Goal: Check status

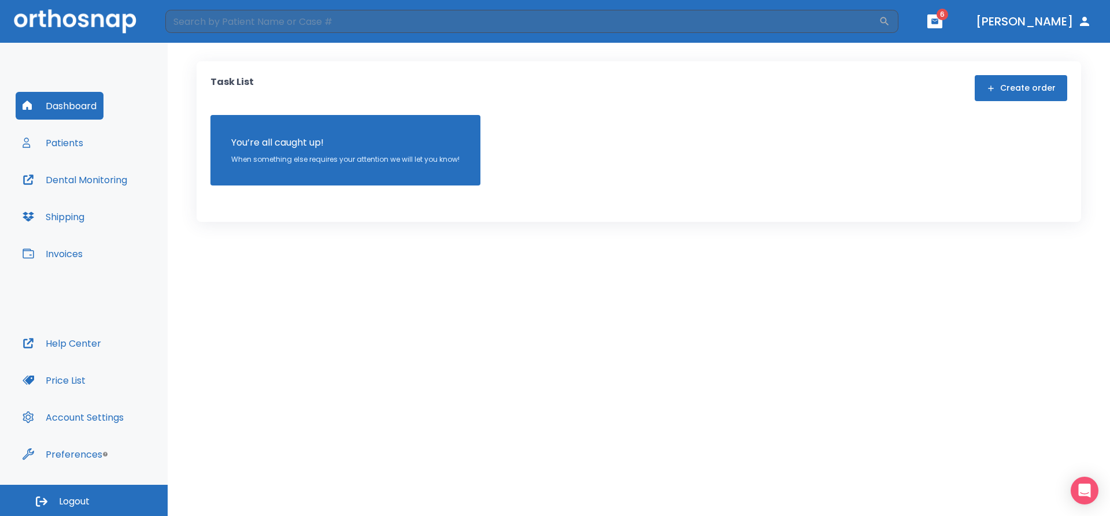
click at [73, 144] on button "Patients" at bounding box center [53, 143] width 75 height 28
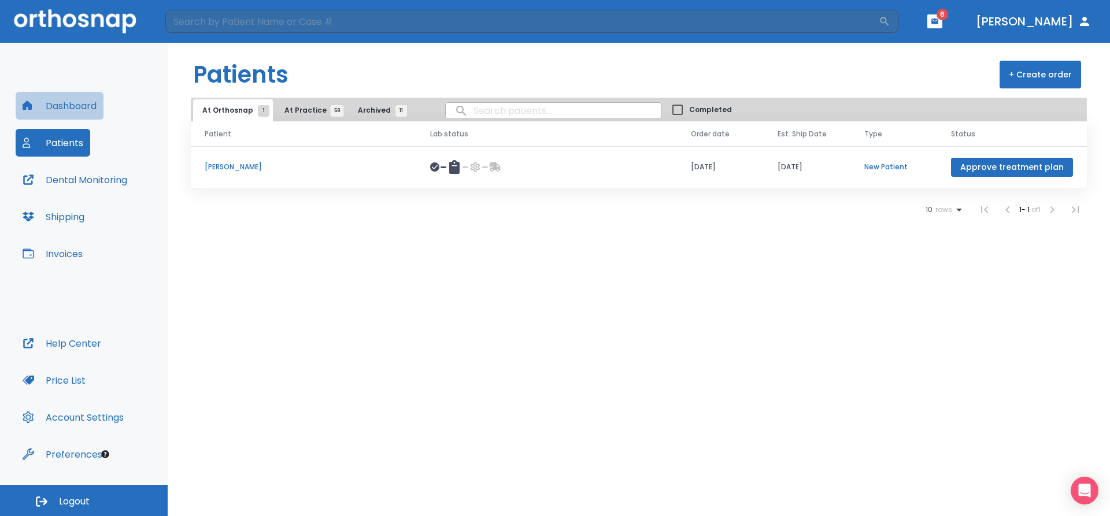
click at [66, 108] on button "Dashboard" at bounding box center [60, 106] width 88 height 28
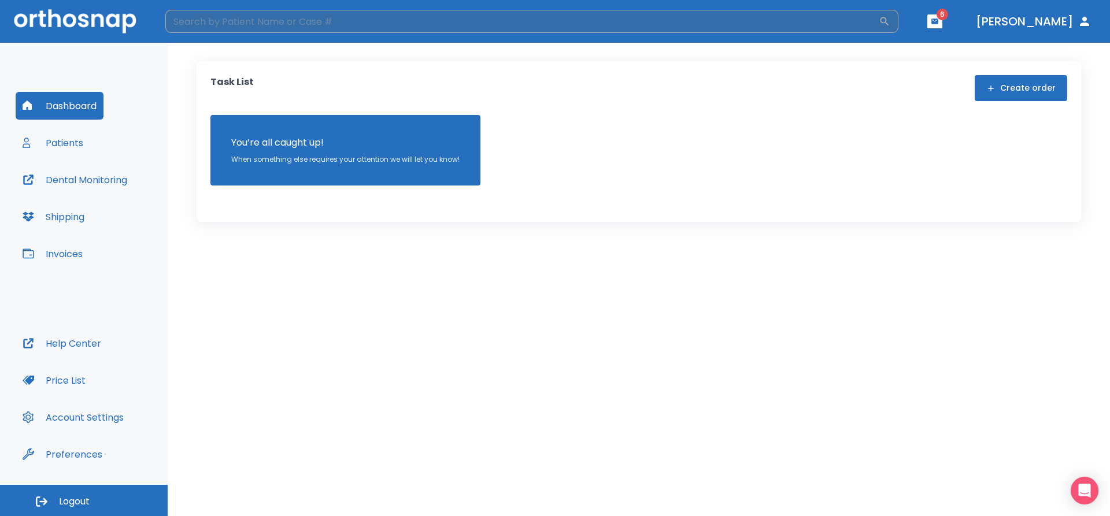
click at [338, 18] on input "search" at bounding box center [521, 21] width 713 height 23
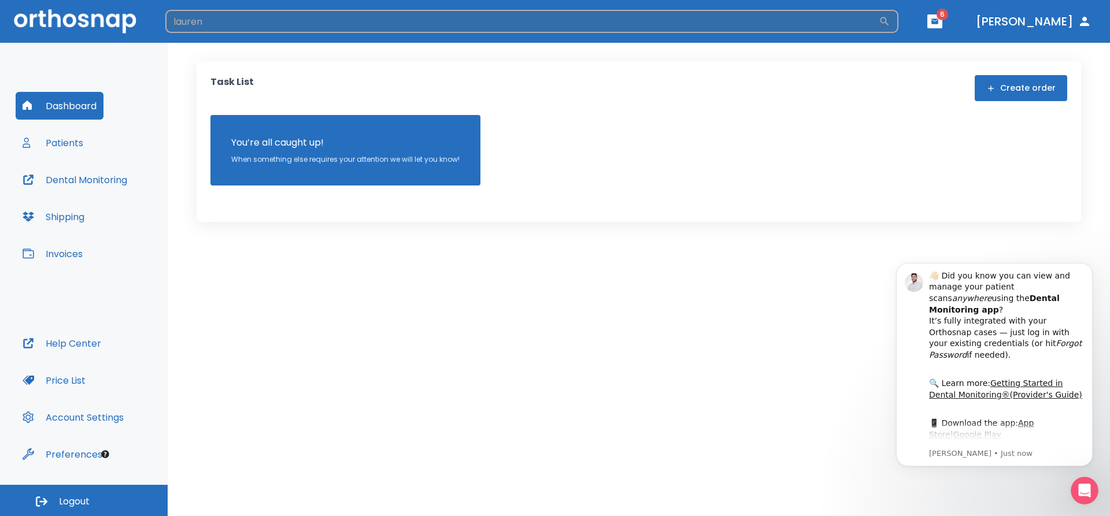
type input "lauren"
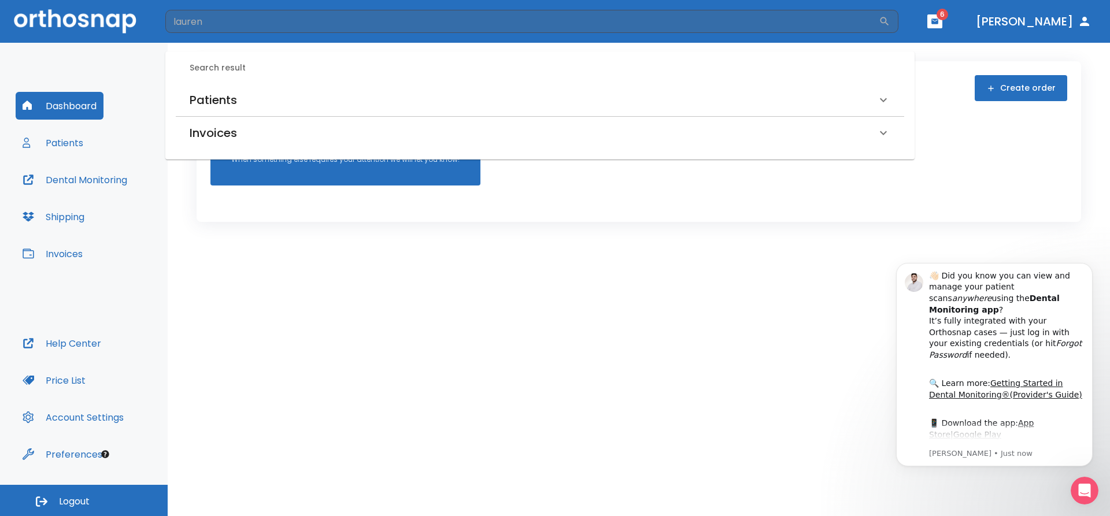
click at [237, 106] on div "Patients" at bounding box center [533, 100] width 687 height 18
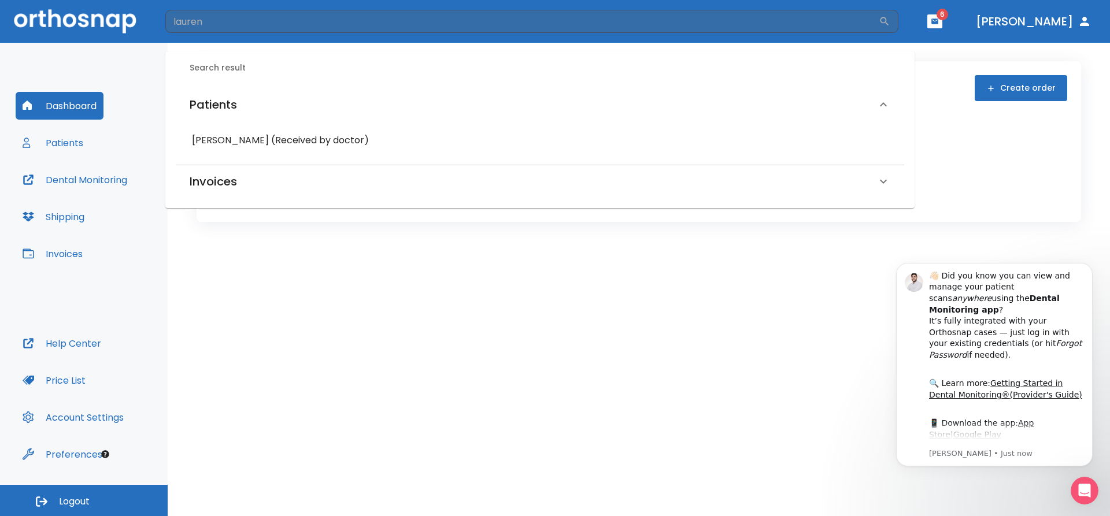
click at [228, 142] on h6 "[PERSON_NAME] (Received by doctor)" at bounding box center [540, 140] width 696 height 16
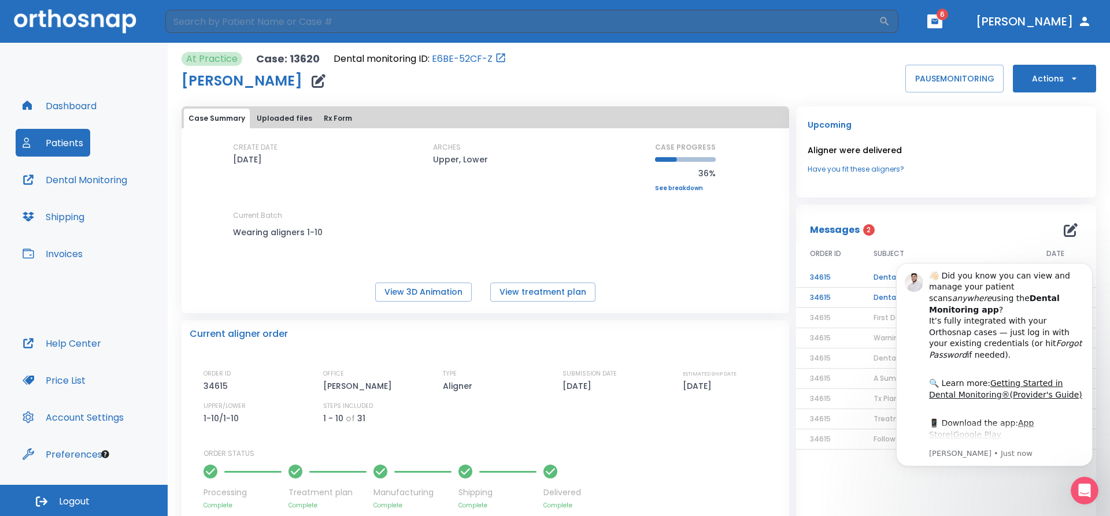
click at [698, 452] on p "ORDER STATUS" at bounding box center [491, 454] width 577 height 10
click at [1017, 221] on div "Messages 2" at bounding box center [946, 229] width 272 height 23
click at [1039, 279] on div "👋🏻 Did you know you can view and manage your patient scans anywhere using the D…" at bounding box center [1006, 322] width 155 height 102
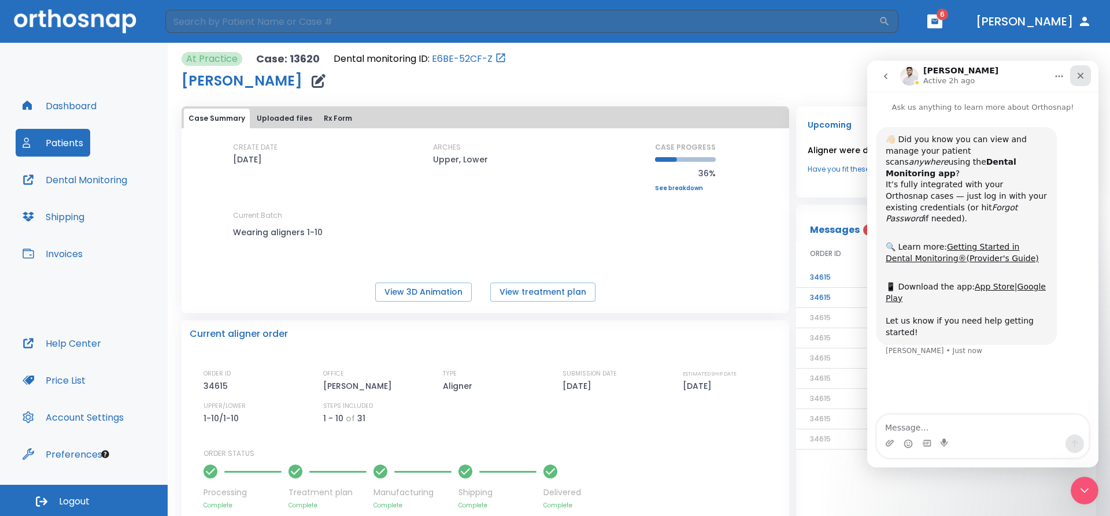
click at [1080, 76] on icon "Close" at bounding box center [1080, 76] width 6 height 6
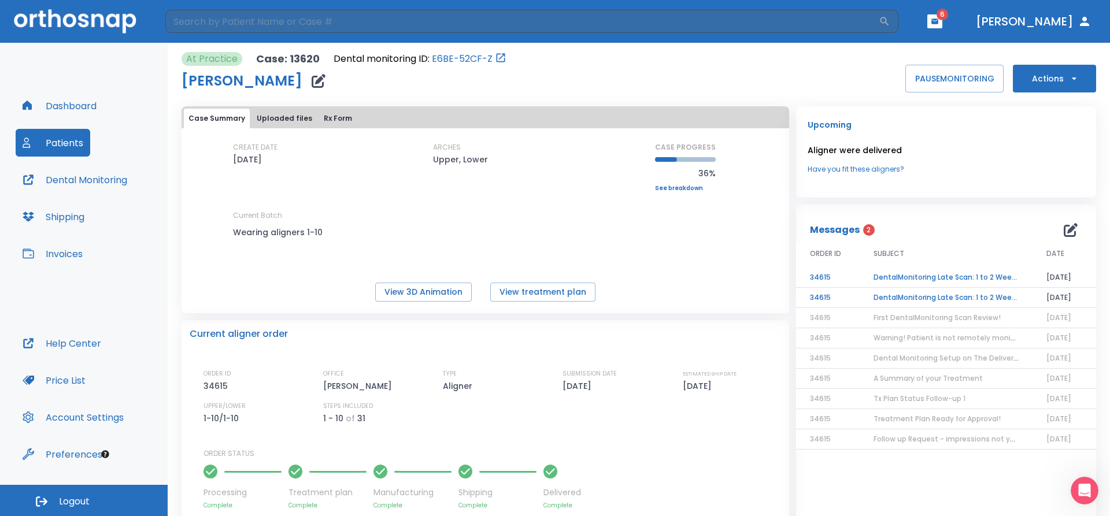
click at [938, 298] on td "DentalMonitoring Late Scan: 1 to 2 Weeks Notification" at bounding box center [945, 298] width 173 height 20
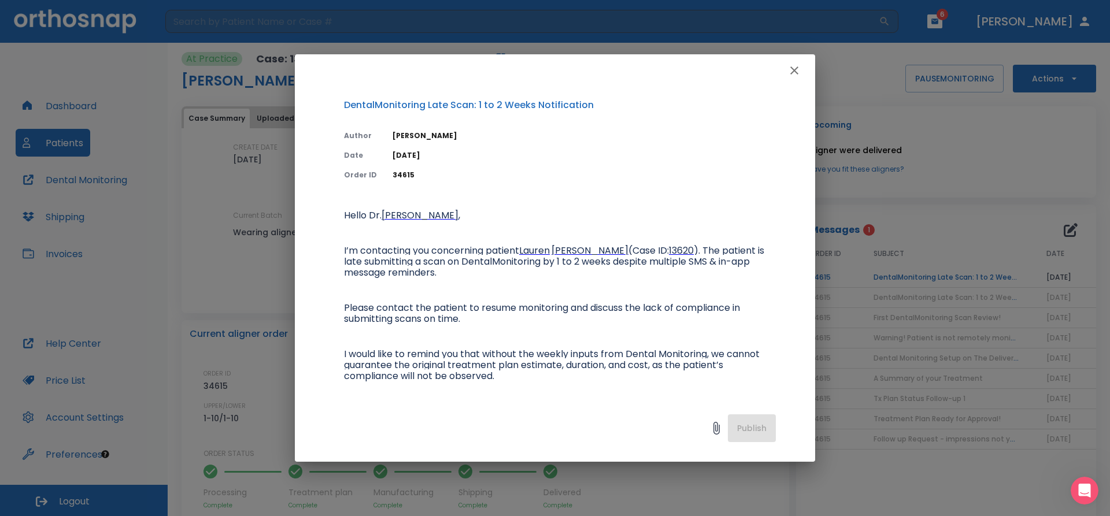
click at [801, 66] on icon "button" at bounding box center [794, 71] width 14 height 14
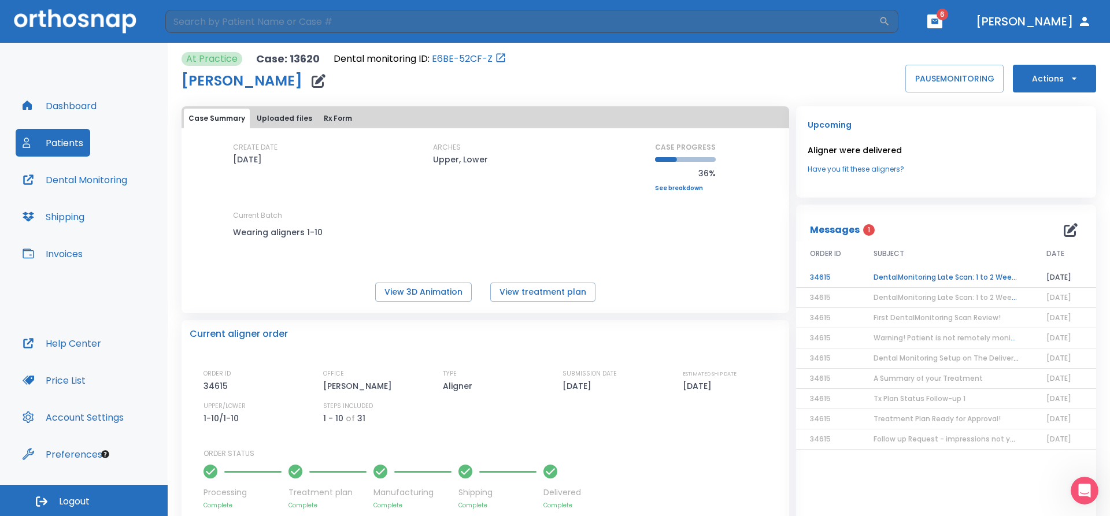
click at [976, 280] on td "DentalMonitoring Late Scan: 1 to 2 Weeks Notification" at bounding box center [945, 278] width 173 height 20
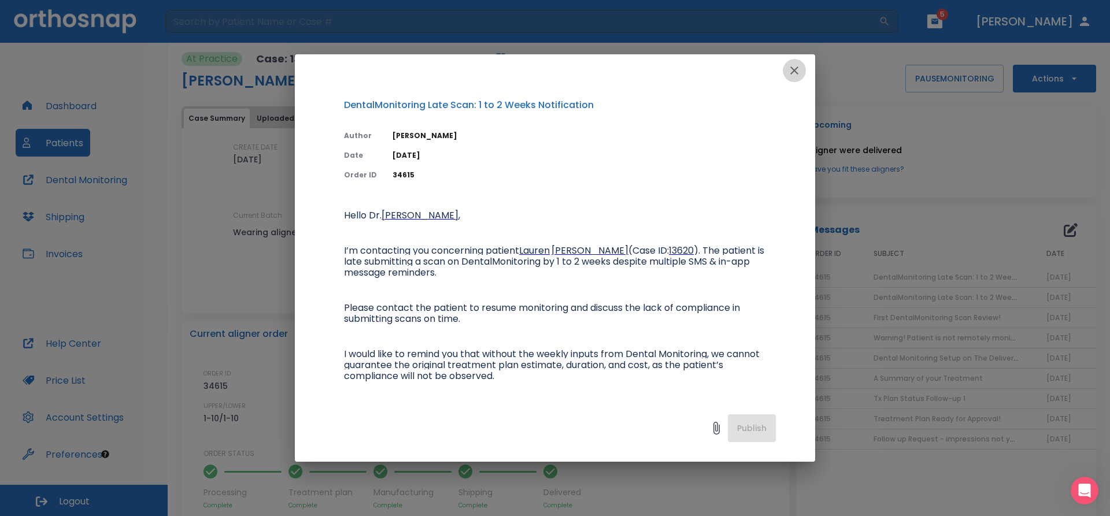
click at [797, 66] on icon "button" at bounding box center [794, 71] width 14 height 14
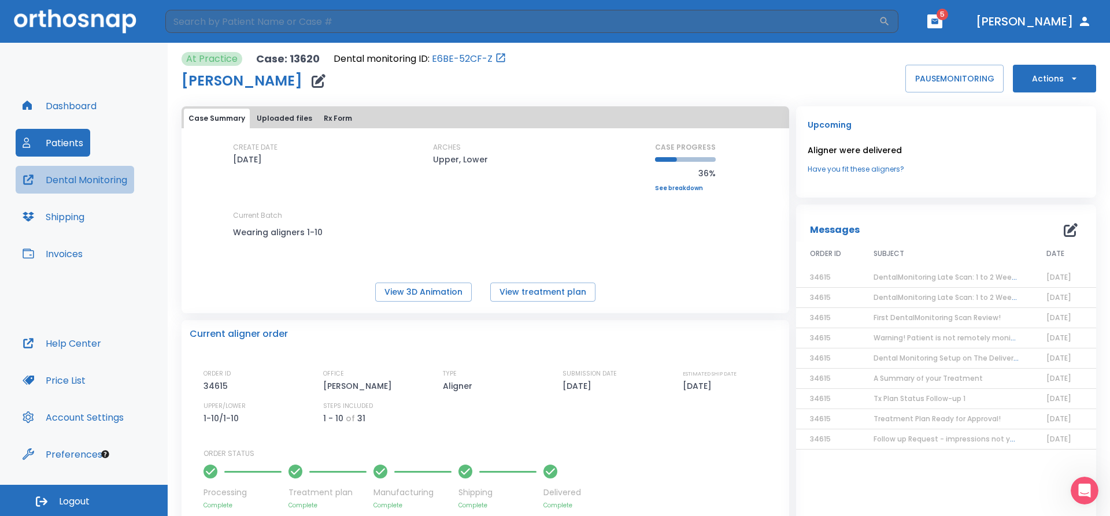
click at [88, 181] on button "Dental Monitoring" at bounding box center [75, 180] width 118 height 28
